Goal: Task Accomplishment & Management: Use online tool/utility

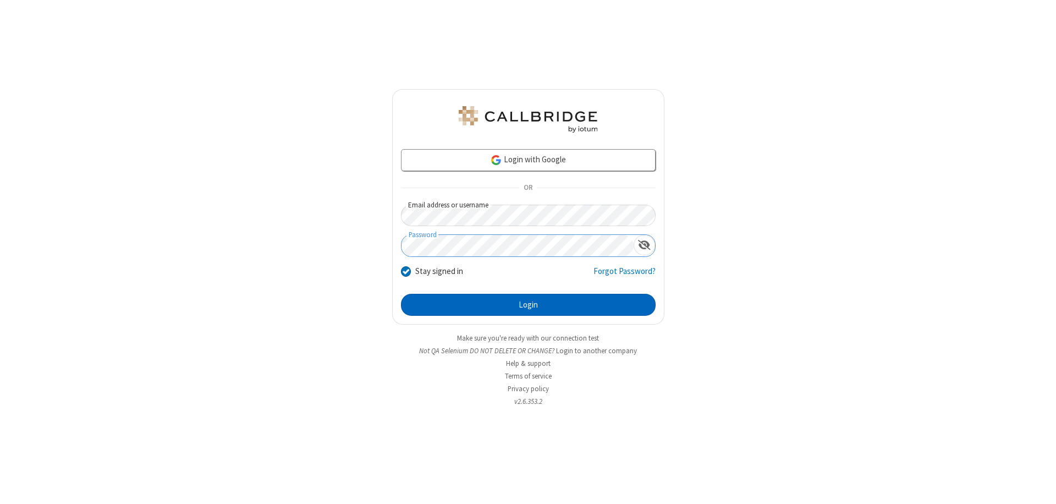
click at [528, 305] on button "Login" at bounding box center [528, 305] width 255 height 22
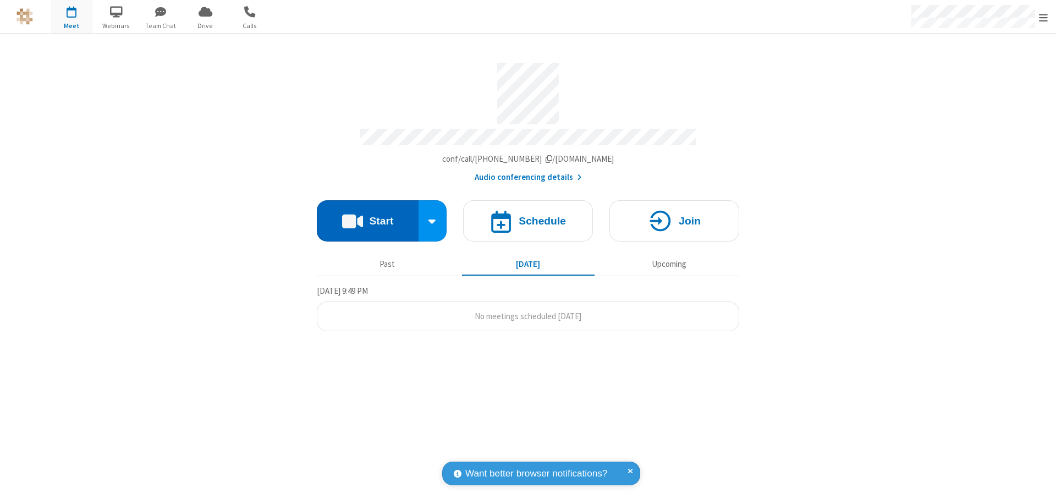
click at [368, 216] on button "Start" at bounding box center [368, 220] width 102 height 41
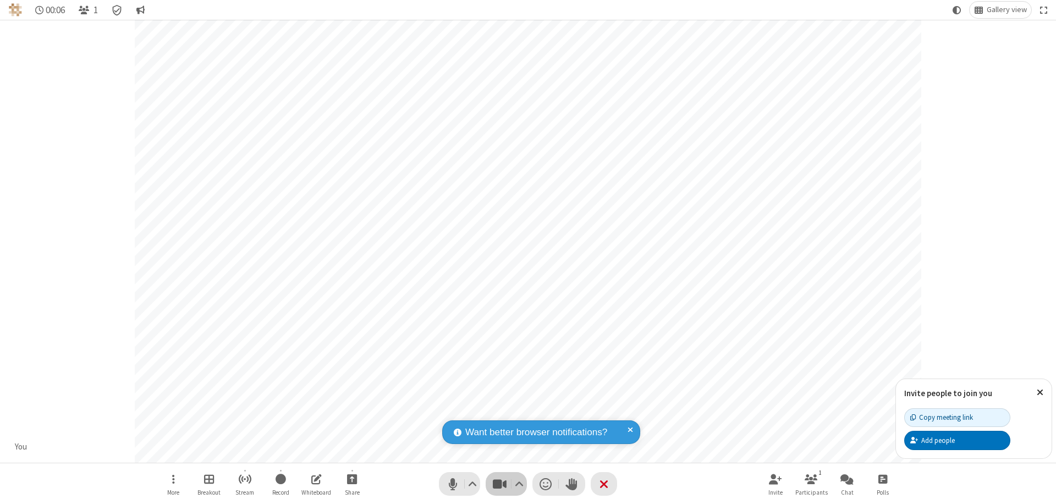
click at [500, 484] on span "Stop video (⌘+Shift+V)" at bounding box center [499, 484] width 17 height 16
click at [500, 484] on span "Start video (⌘+Shift+V)" at bounding box center [499, 484] width 17 height 16
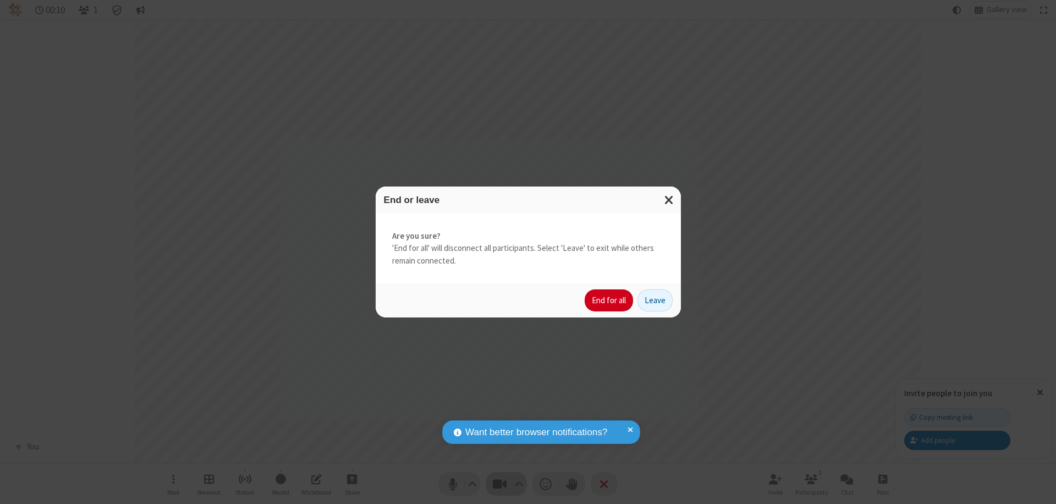
click at [610, 300] on button "End for all" at bounding box center [609, 300] width 48 height 22
